Goal: Check status: Check status

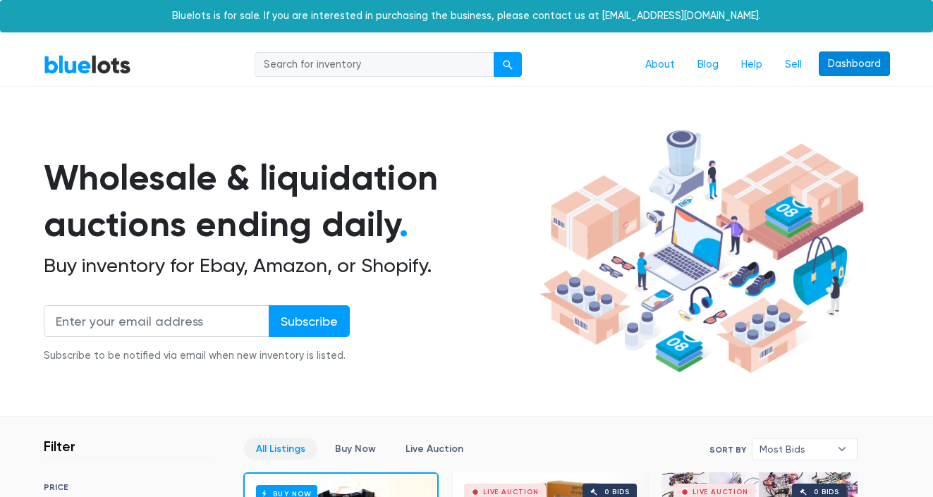
click at [840, 75] on link "Dashboard" at bounding box center [854, 64] width 71 height 25
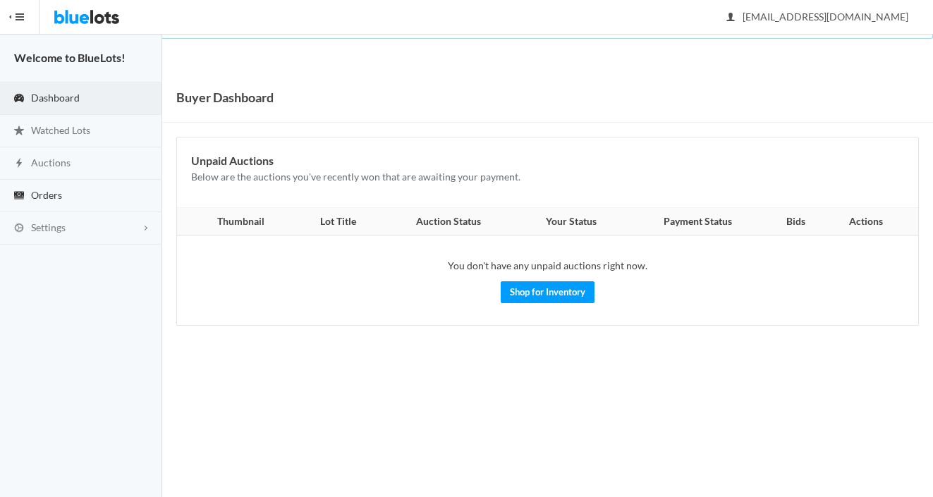
click at [75, 207] on link "Orders" at bounding box center [81, 196] width 162 height 32
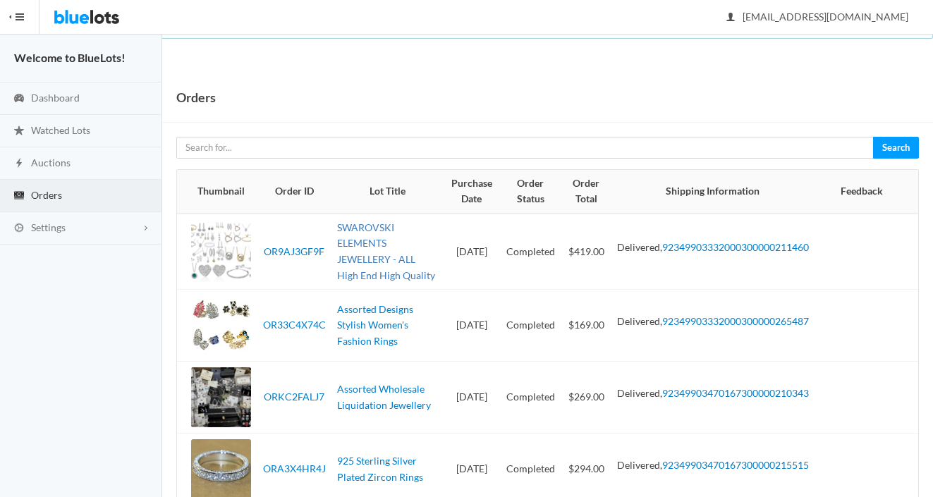
scroll to position [177, 0]
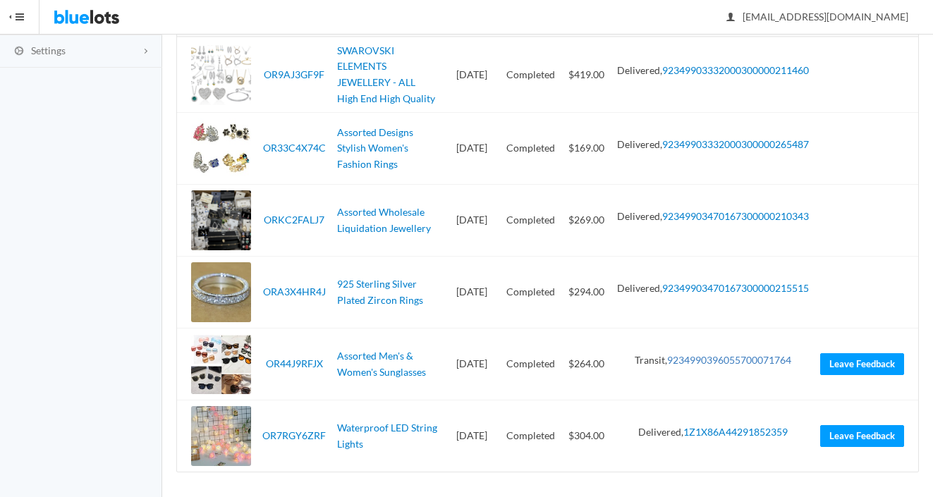
click at [696, 355] on link "9234990396055700071764" at bounding box center [729, 360] width 124 height 12
click at [729, 431] on link "1Z1X86A44291852359" at bounding box center [736, 432] width 104 height 12
